Goal: Navigation & Orientation: Find specific page/section

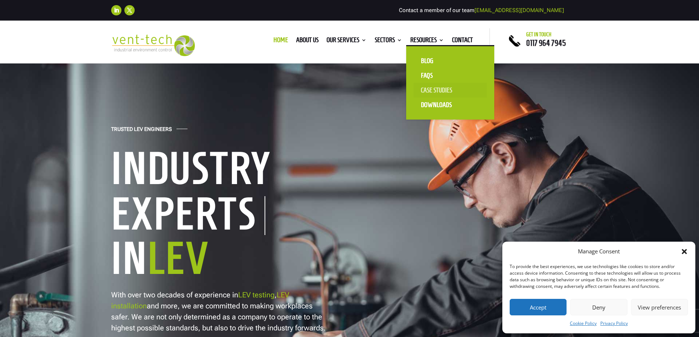
click at [440, 89] on link "Case Studies" at bounding box center [449, 90] width 73 height 15
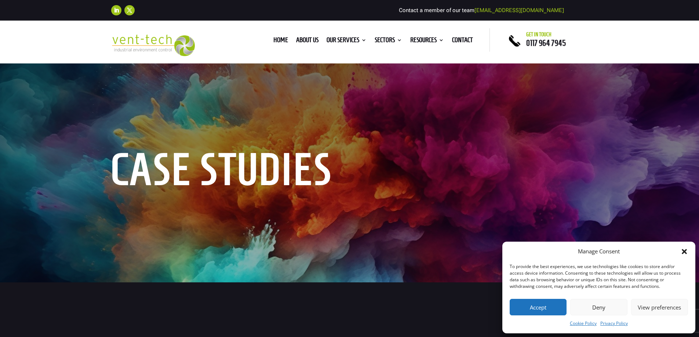
click at [685, 252] on icon "Close dialog" at bounding box center [683, 251] width 7 height 7
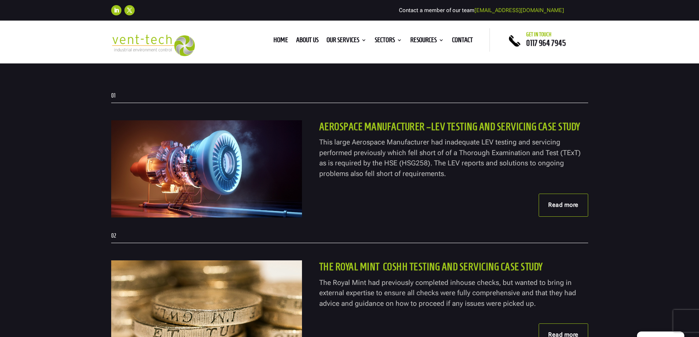
scroll to position [195, 0]
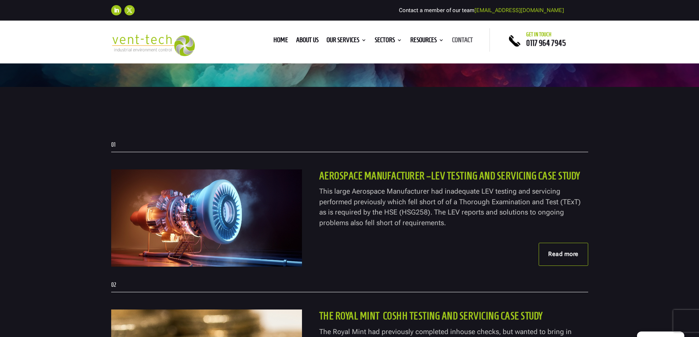
click at [464, 43] on link "Contact" at bounding box center [462, 41] width 21 height 8
click at [464, 41] on link "Contact" at bounding box center [462, 41] width 21 height 8
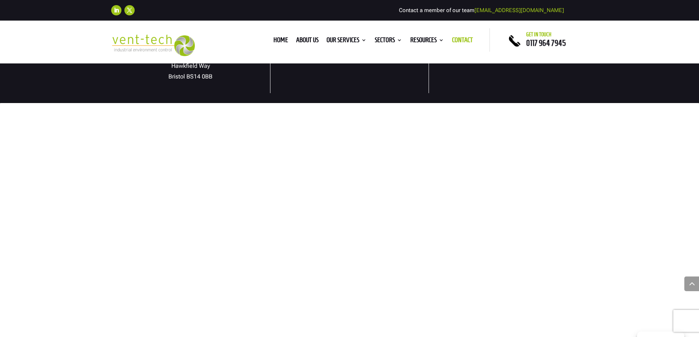
scroll to position [391, 0]
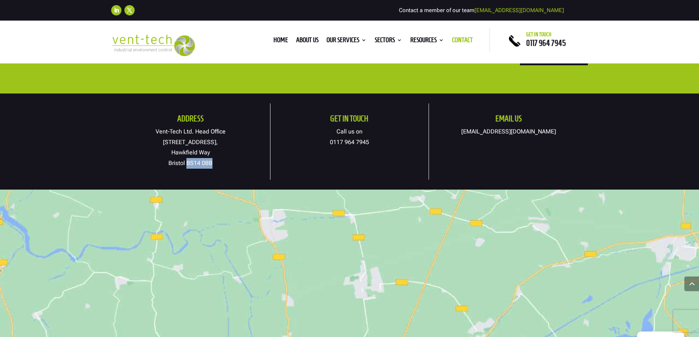
drag, startPoint x: 211, startPoint y: 161, endPoint x: 186, endPoint y: 162, distance: 24.6
click at [186, 162] on p "Vent-Tech Ltd. Head Office 19A Osprey Court, Hawkfield Way Bristol BS14 0BB" at bounding box center [190, 148] width 159 height 42
click at [305, 40] on link "About us" at bounding box center [307, 41] width 22 height 8
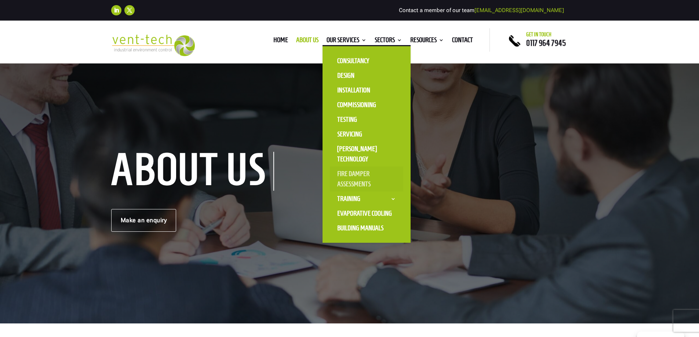
click at [361, 172] on link "Fire Damper Assessments" at bounding box center [366, 178] width 73 height 25
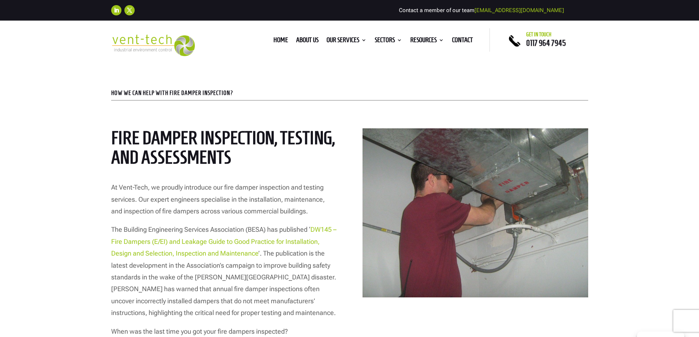
scroll to position [195, 0]
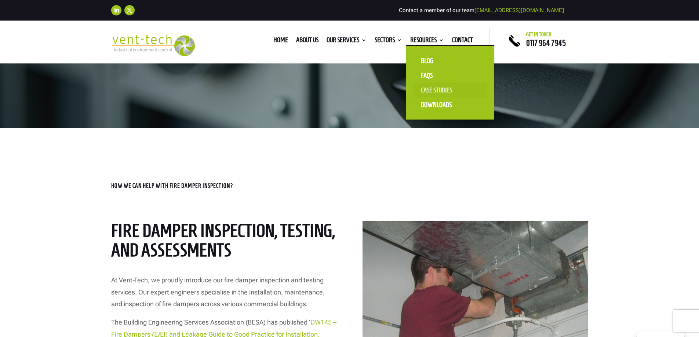
click at [447, 87] on link "Case Studies" at bounding box center [449, 90] width 73 height 15
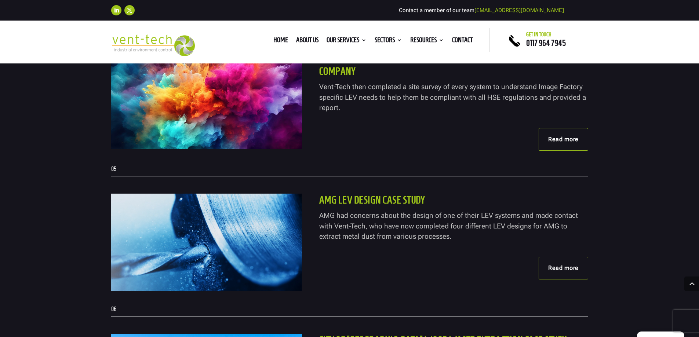
scroll to position [733, 0]
